Goal: Obtain resource: Obtain resource

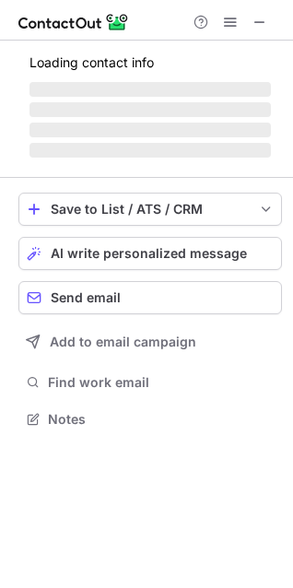
scroll to position [446, 293]
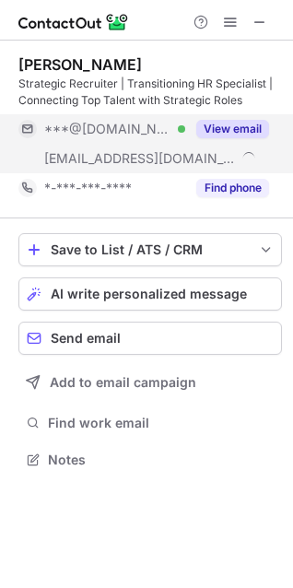
click at [255, 121] on button "View email" at bounding box center [232, 129] width 73 height 18
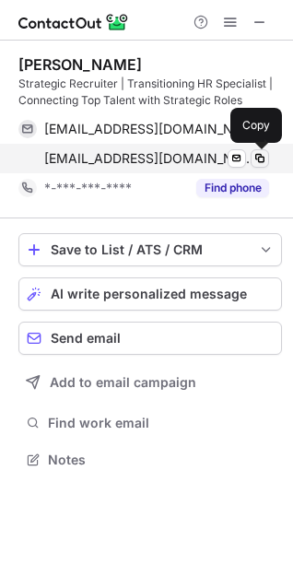
click at [261, 162] on span at bounding box center [260, 158] width 15 height 15
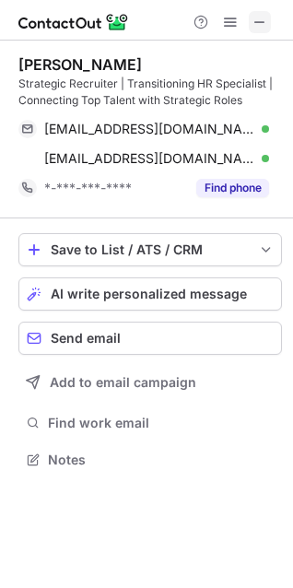
click at [265, 29] on span at bounding box center [260, 22] width 15 height 15
